Goal: Task Accomplishment & Management: Manage account settings

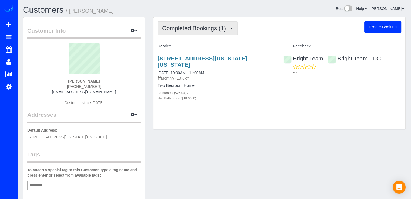
click at [223, 33] on button "Completed Bookings (1)" at bounding box center [197, 28] width 80 height 14
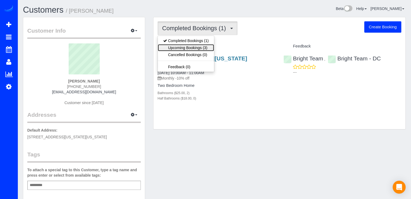
click at [205, 48] on link "Upcoming Bookings (3)" at bounding box center [186, 47] width 56 height 7
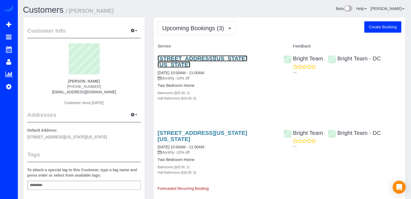
click at [199, 60] on link "[STREET_ADDRESS][US_STATE][US_STATE]" at bounding box center [202, 61] width 90 height 12
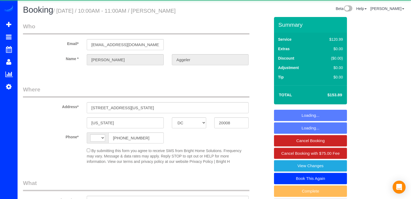
select select "DC"
select select "string:US"
select select "object:588"
select select "string:fspay-2b21ca9c-83c1-4e99-a0c6-05241e9a58a4"
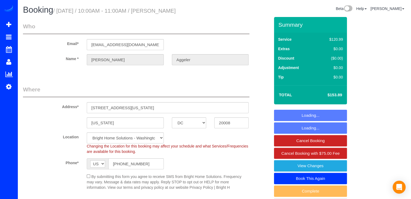
select select "2"
select select "spot1"
select select "object:832"
